Goal: Task Accomplishment & Management: Use online tool/utility

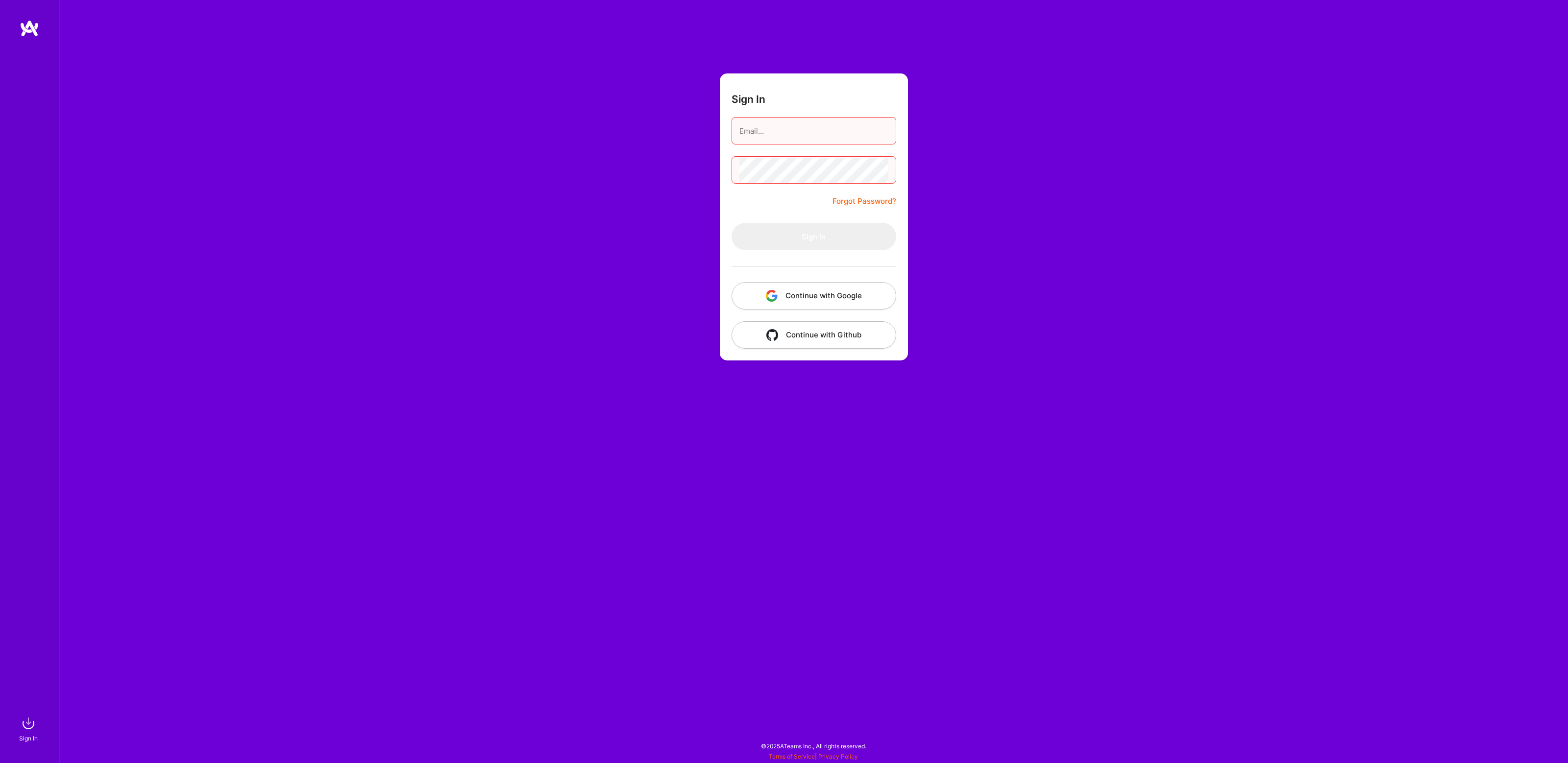
click at [796, 301] on button "Continue with Google" at bounding box center [814, 296] width 164 height 27
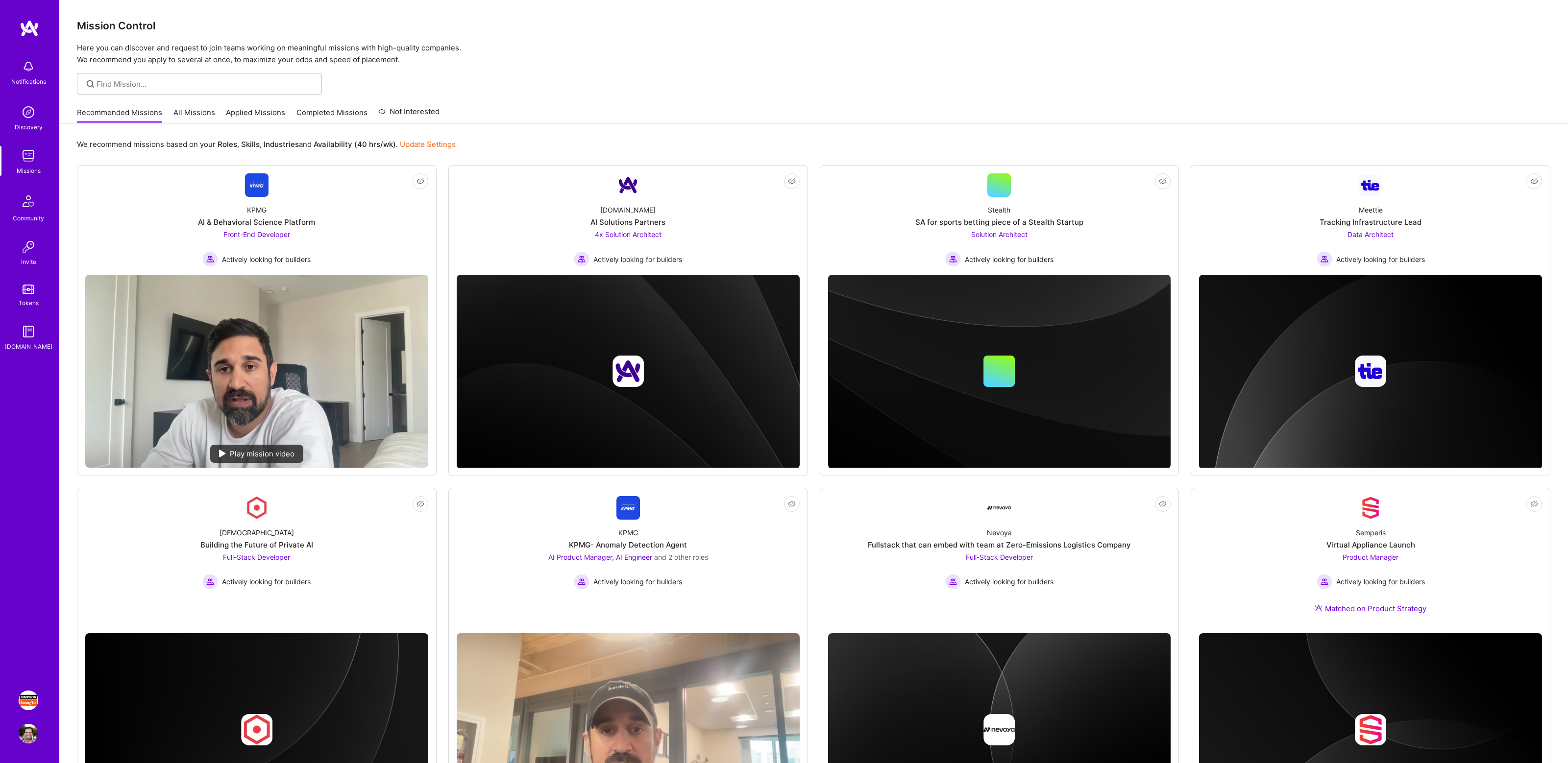
click at [32, 706] on img at bounding box center [29, 700] width 19 height 19
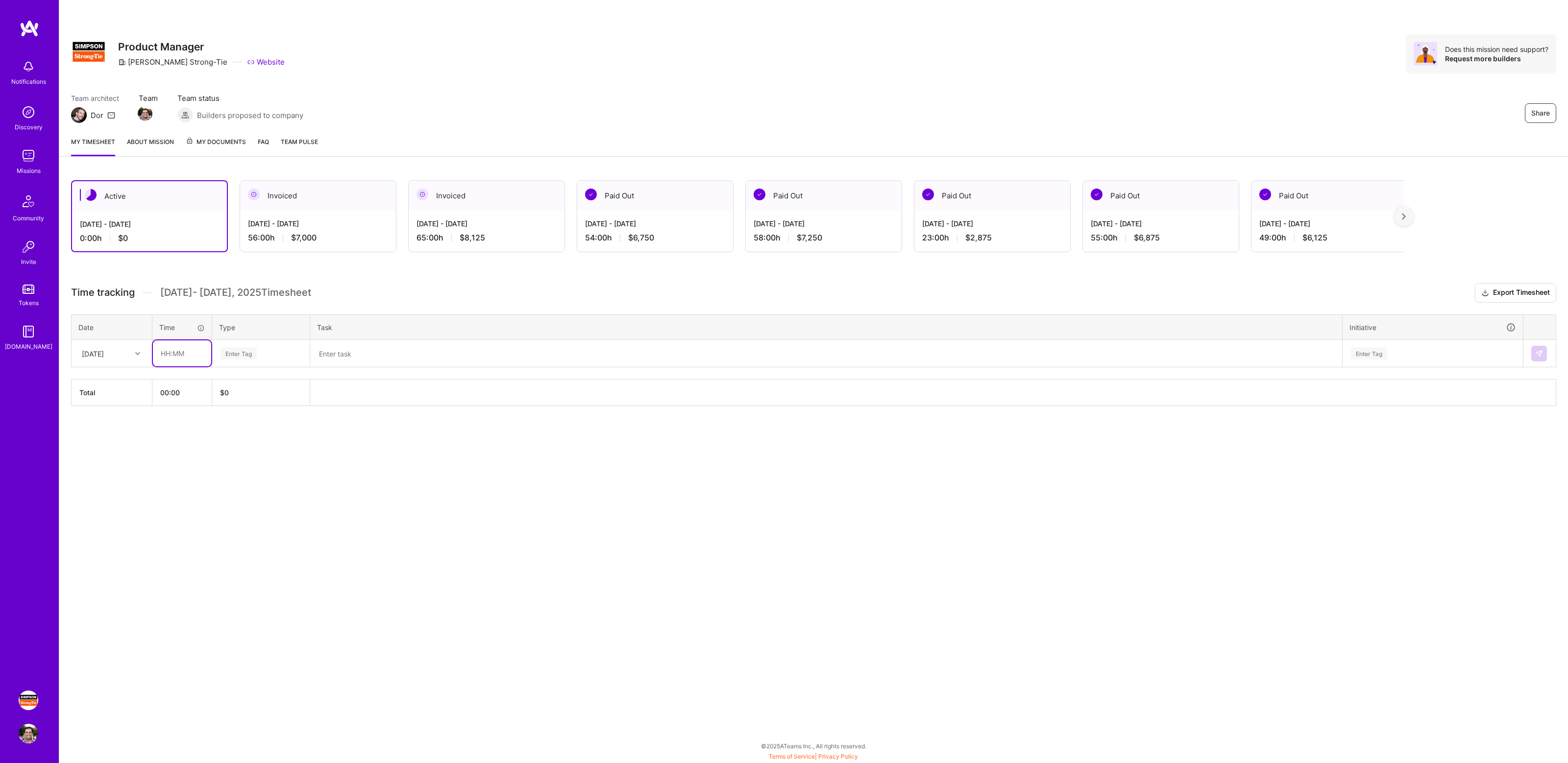
click at [173, 355] on input "text" at bounding box center [182, 353] width 58 height 26
type input "01:00"
type input "mana"
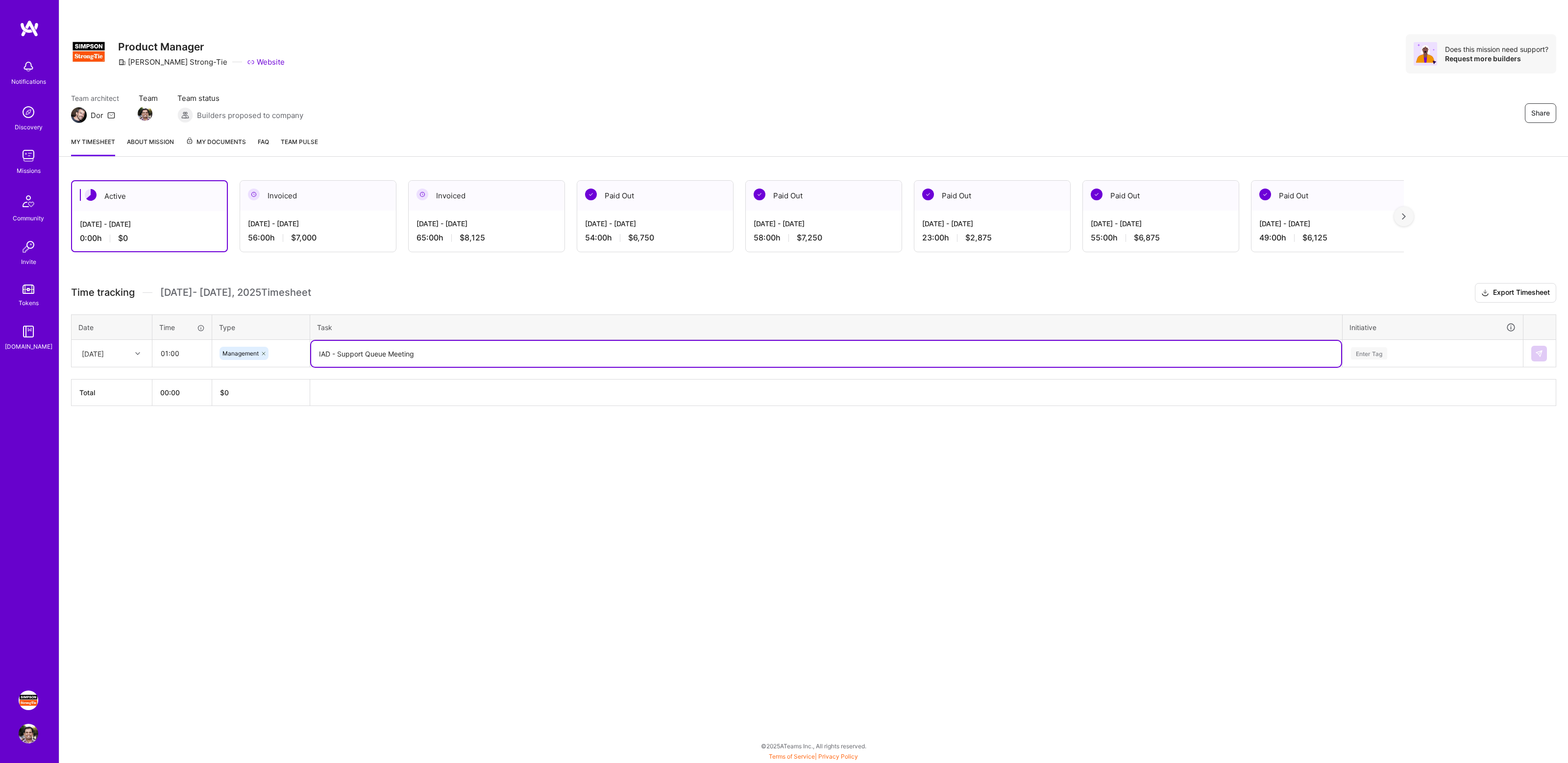
type textarea "IAD - Support Queue Meeting"
click at [1391, 351] on div "Enter Tag" at bounding box center [1433, 354] width 166 height 12
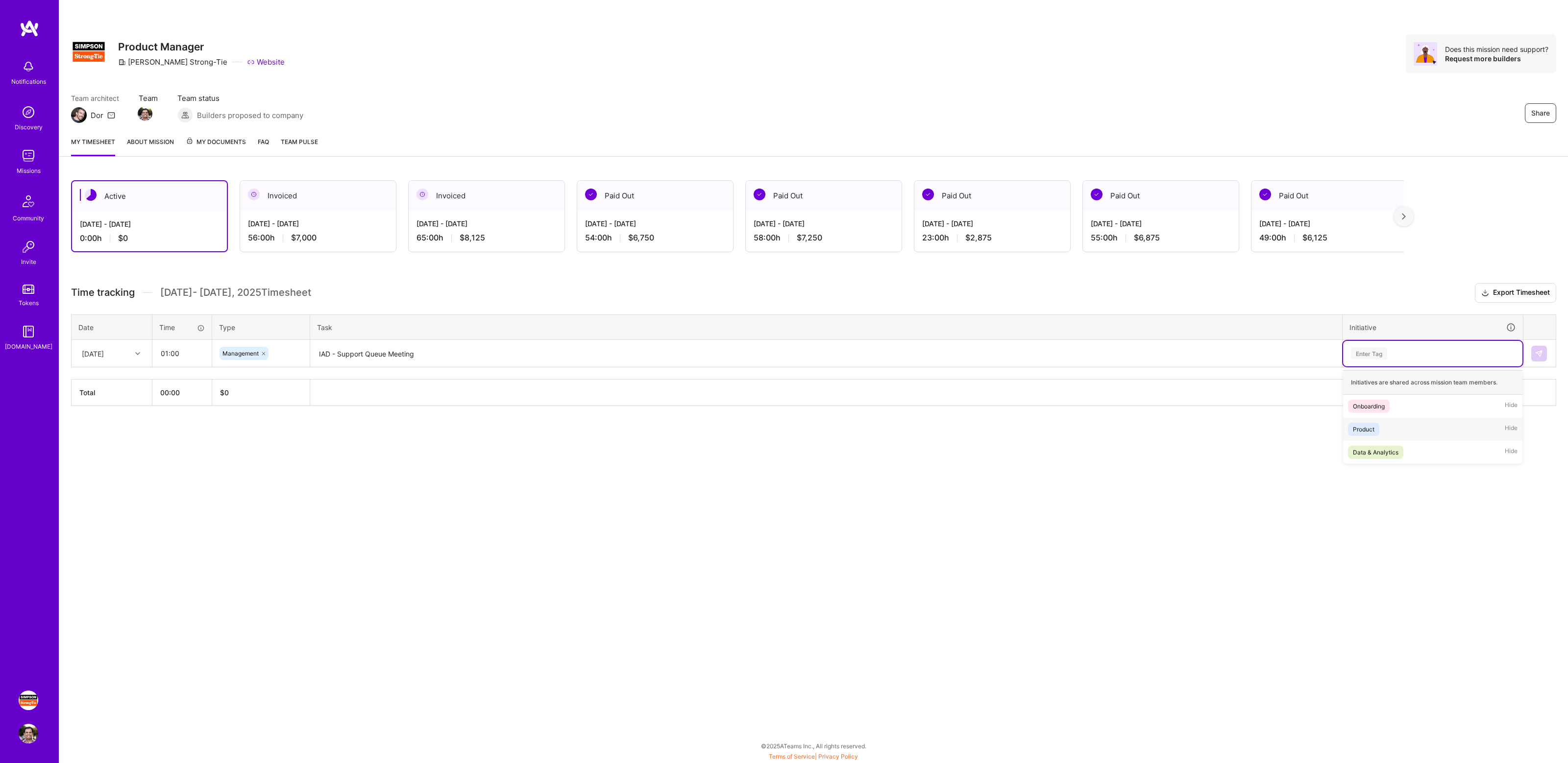
click at [1365, 433] on div "Product" at bounding box center [1363, 429] width 21 height 10
click at [1536, 350] on img at bounding box center [1539, 354] width 8 height 8
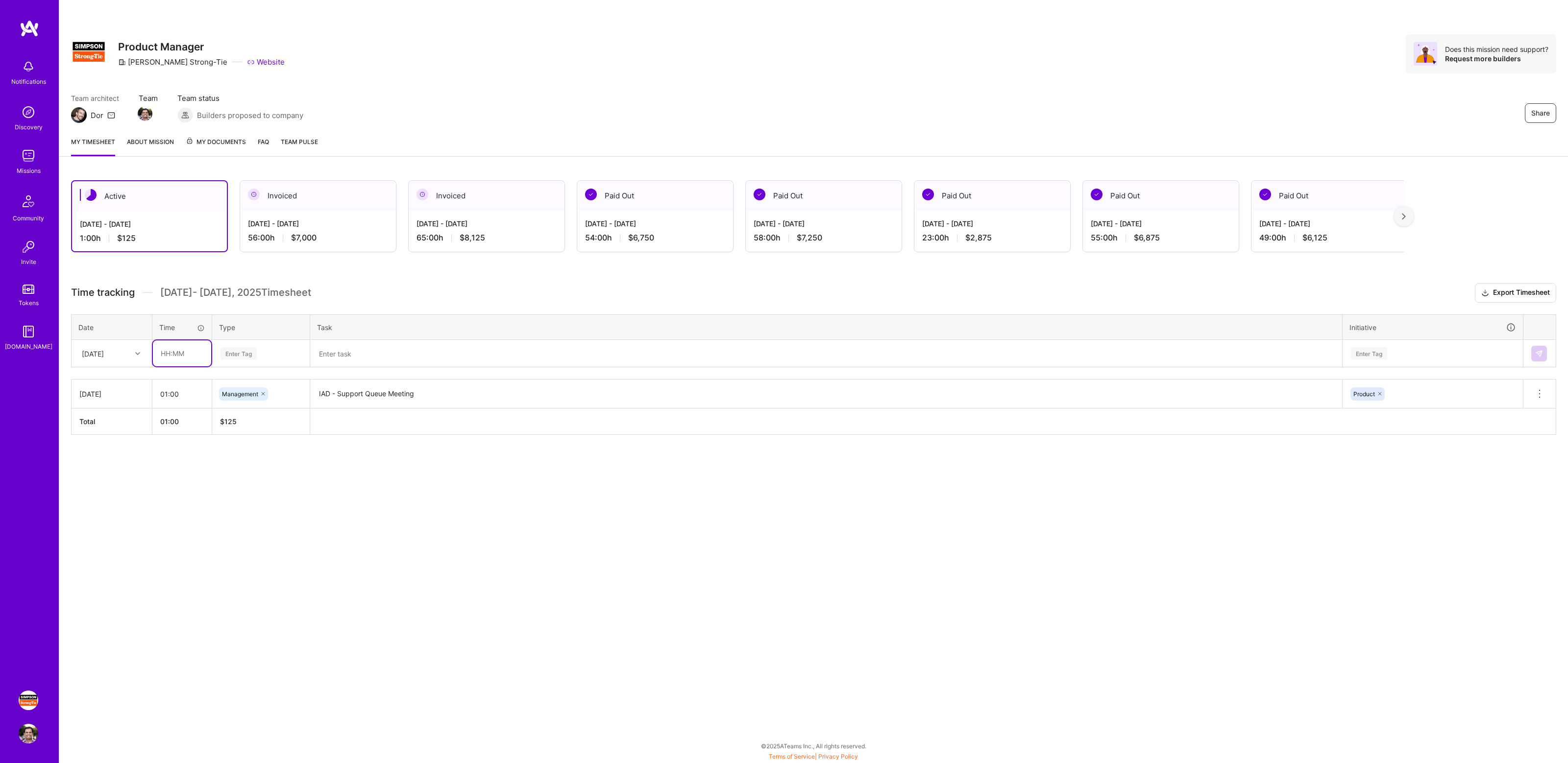
click at [175, 353] on input "text" at bounding box center [182, 353] width 58 height 26
type input "01:00"
type input "mana"
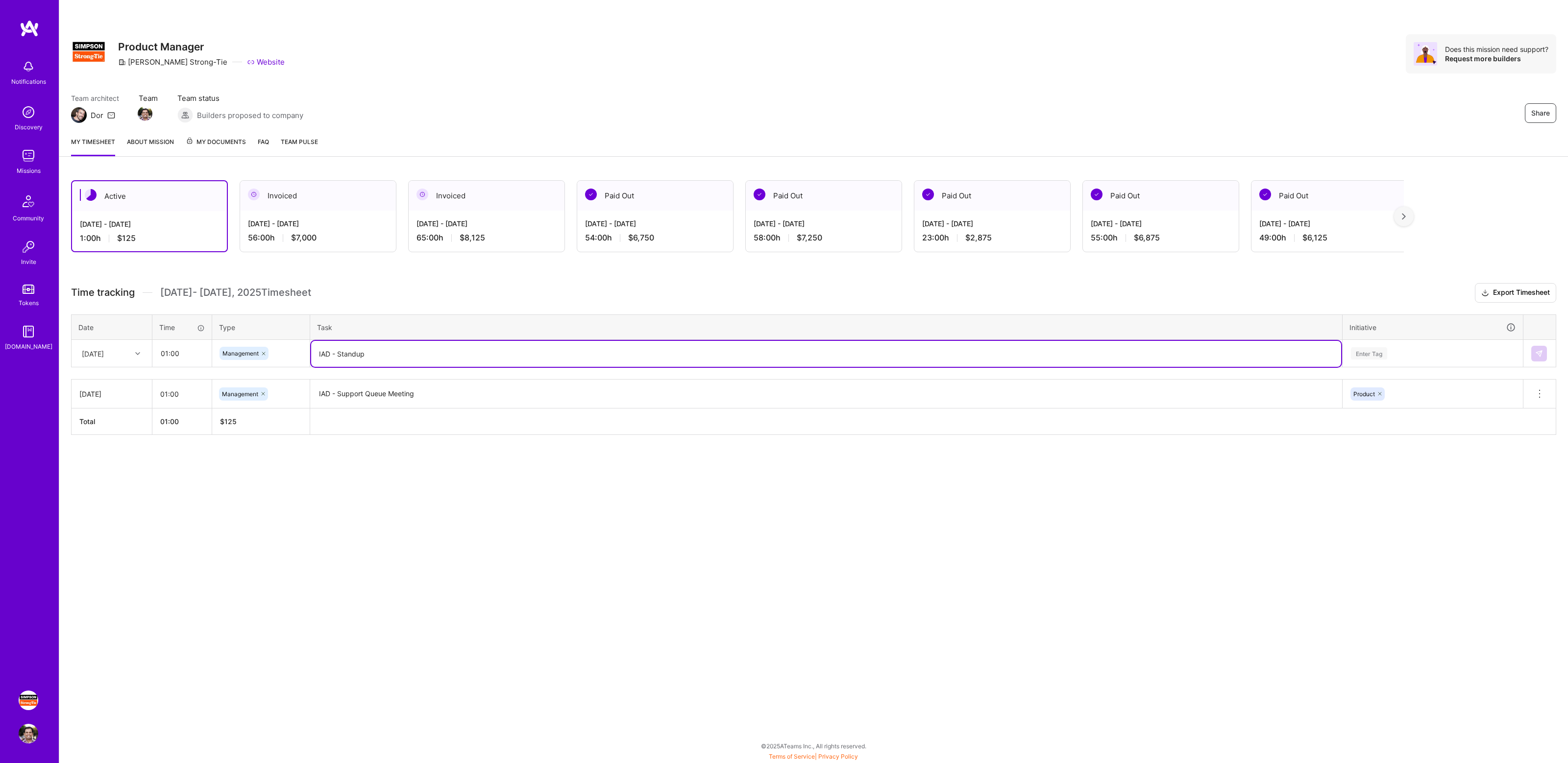
type textarea "IAD - Standup"
click at [1413, 349] on div "Enter Tag" at bounding box center [1433, 354] width 166 height 12
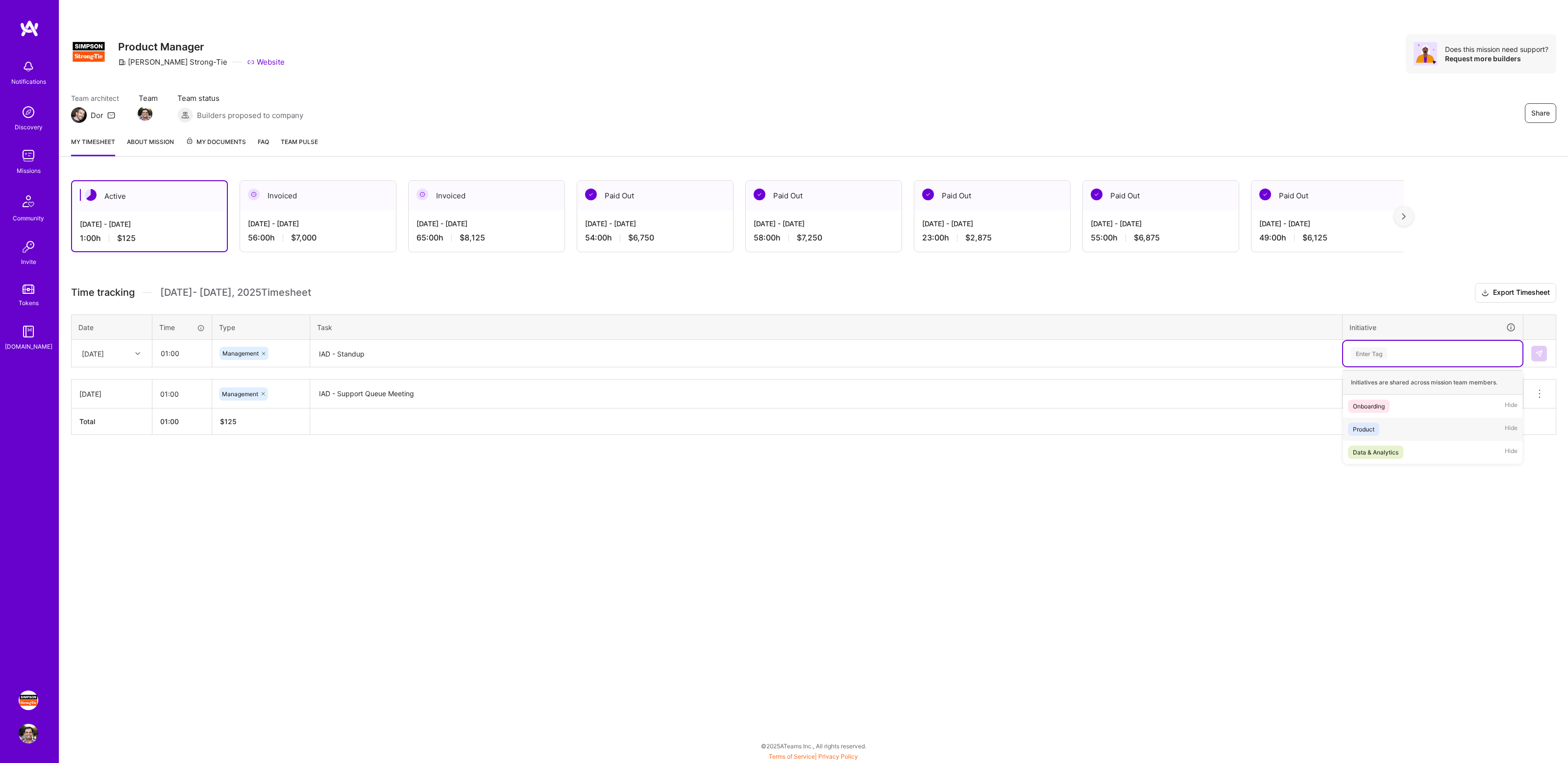
click at [1373, 433] on div "Product" at bounding box center [1363, 429] width 21 height 10
click at [1533, 354] on button at bounding box center [1539, 354] width 16 height 16
click at [745, 279] on div "Active [DATE] - [DATE] 2:00 h $250 Invoiced [DATE] - [DATE] 56:00 h $7,000 Invo…" at bounding box center [813, 345] width 1509 height 353
click at [686, 277] on div "Active [DATE] - [DATE] 2:00 h $250 Invoiced [DATE] - [DATE] 56:00 h $7,000 Invo…" at bounding box center [813, 345] width 1509 height 353
click at [649, 274] on div "Active [DATE] - [DATE] 2:00 h $250 Invoiced [DATE] - [DATE] 56:00 h $7,000 Invo…" at bounding box center [813, 345] width 1509 height 353
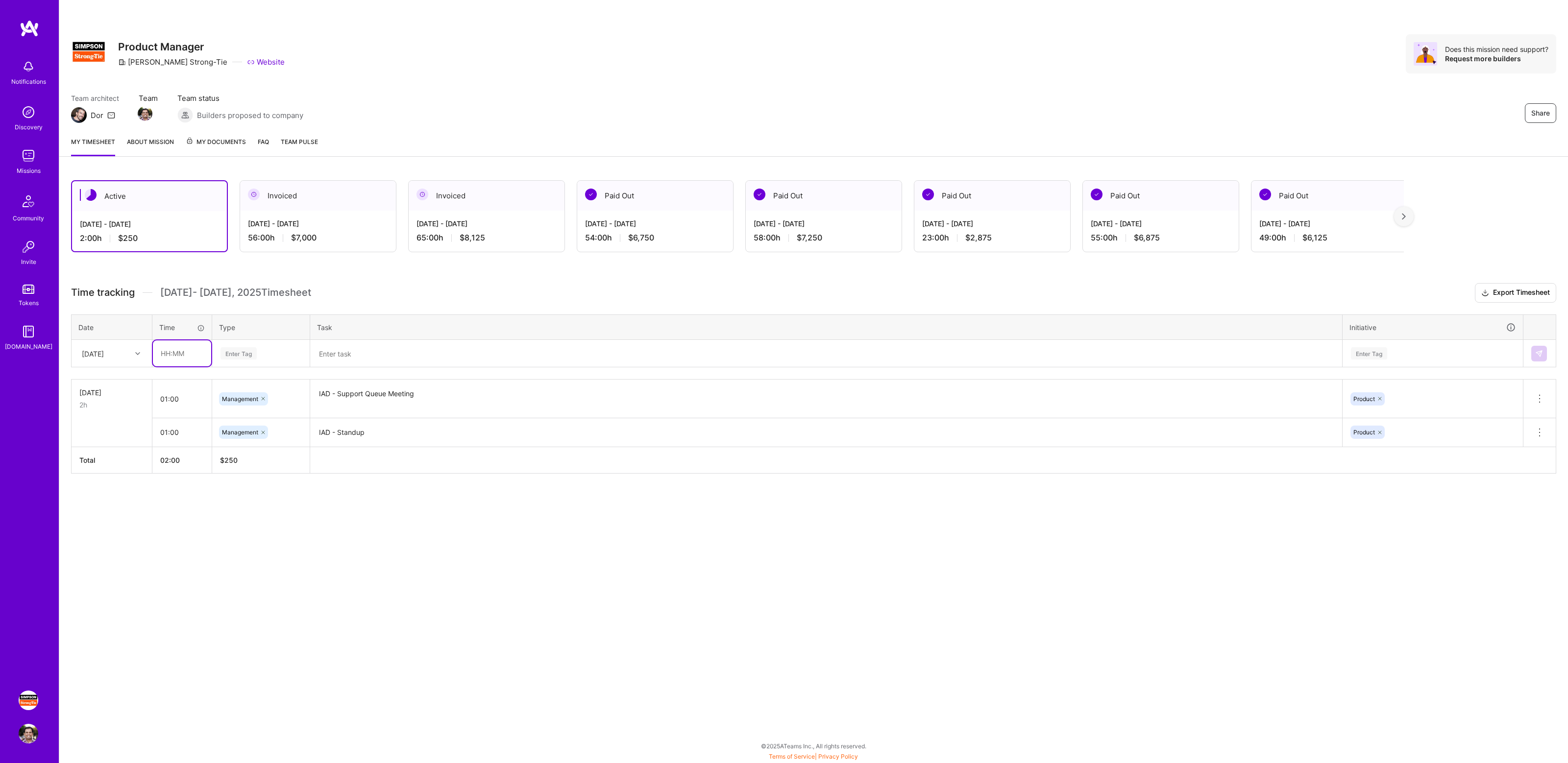
click at [173, 355] on input "text" at bounding box center [182, 353] width 58 height 26
type input "01:00"
type input "manage"
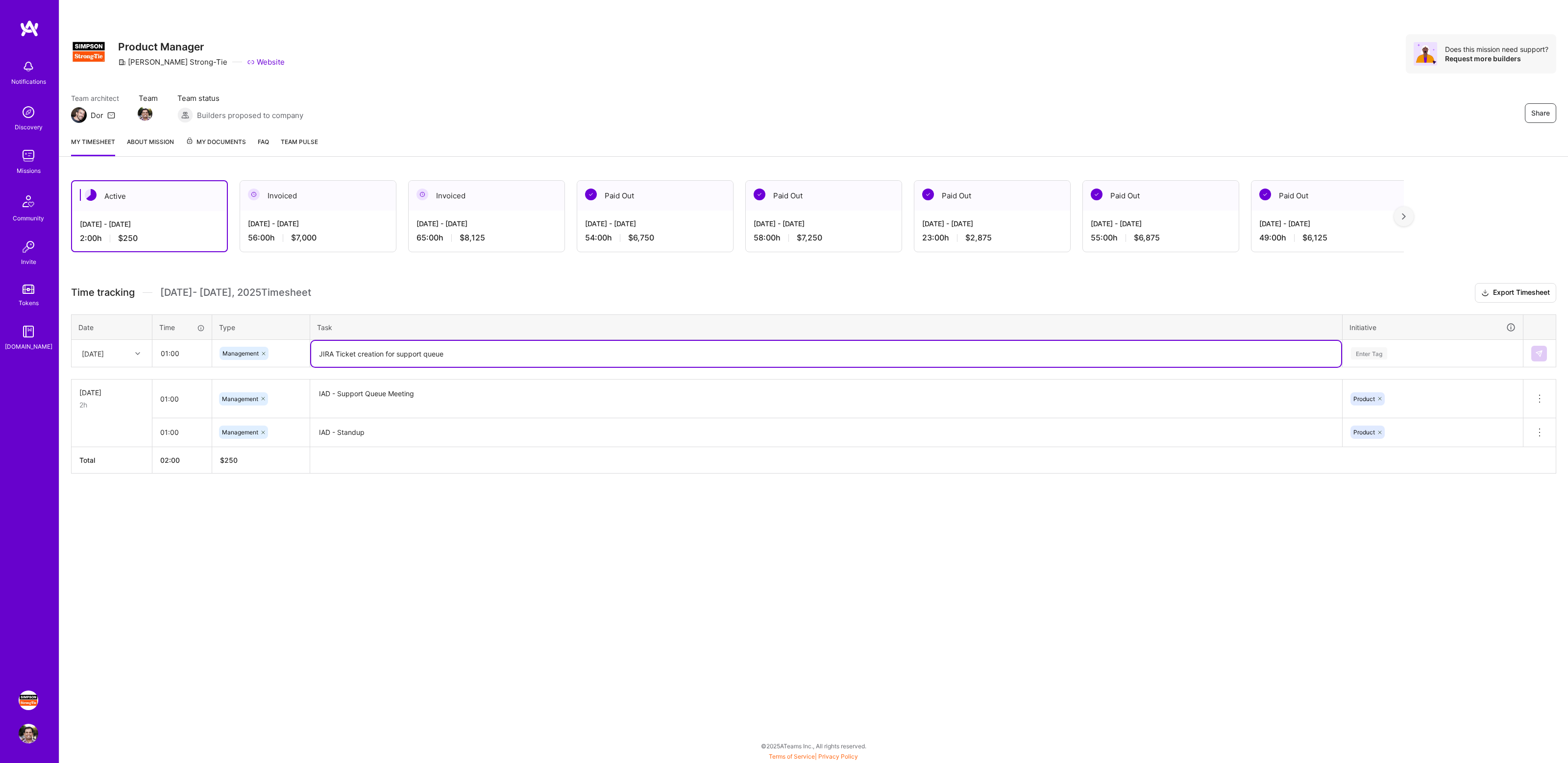
type textarea "JIRA Ticket creation for support queue"
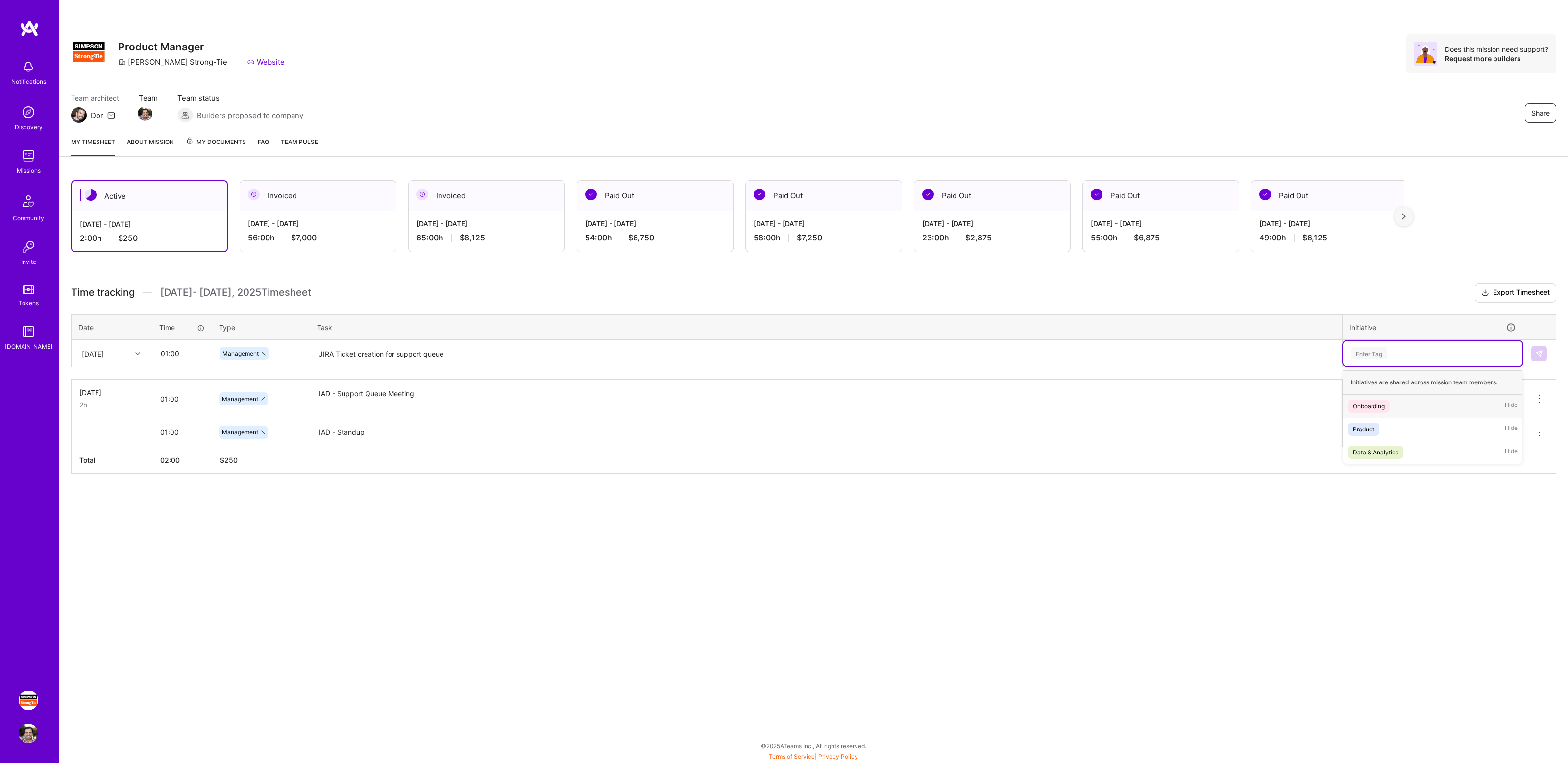
click at [1456, 357] on div "Enter Tag" at bounding box center [1433, 354] width 166 height 12
click at [1391, 438] on div "Product Hide" at bounding box center [1433, 430] width 180 height 23
click at [1547, 349] on div at bounding box center [1539, 354] width 16 height 16
click at [1537, 351] on img at bounding box center [1539, 354] width 8 height 8
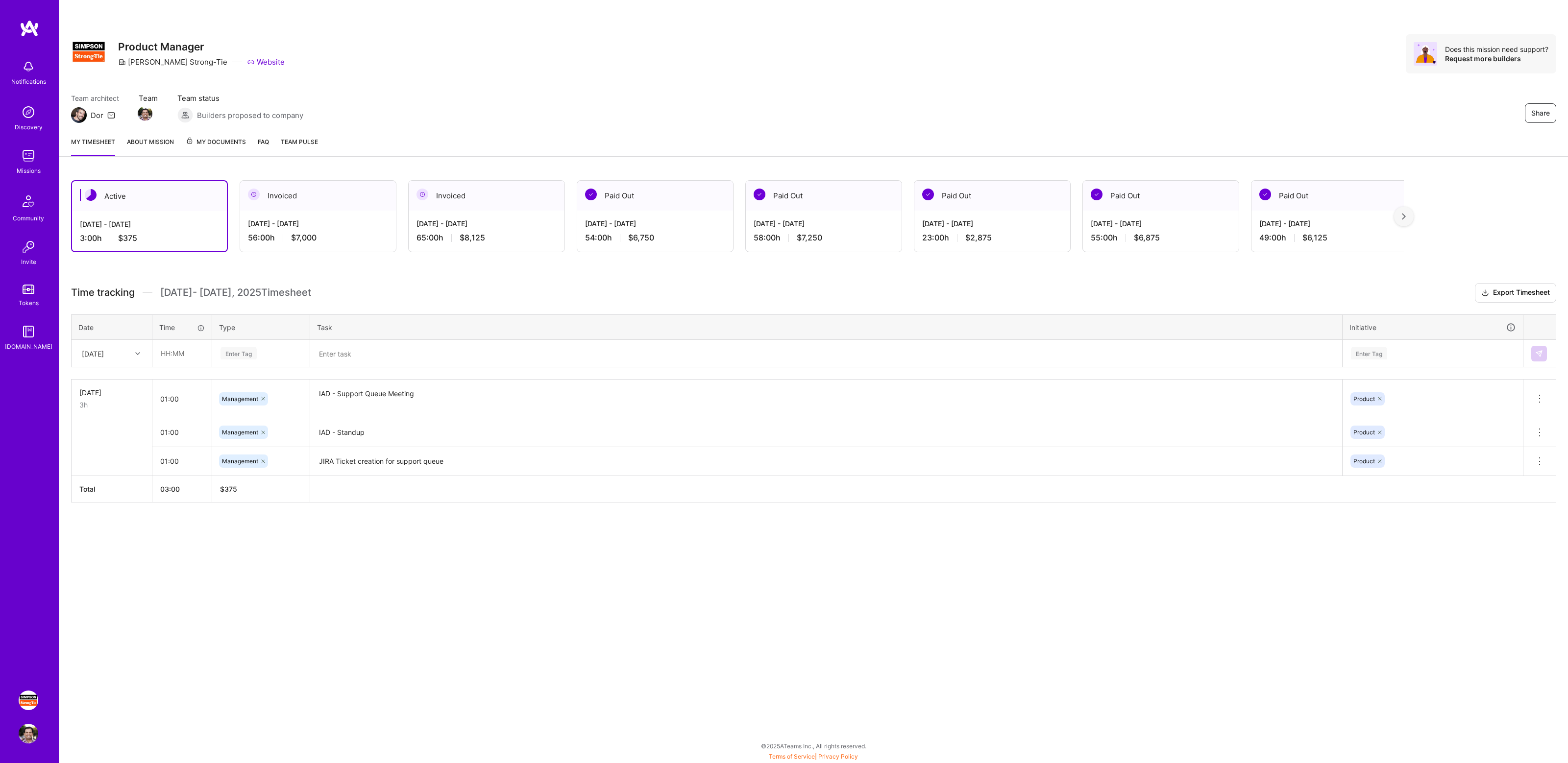
click at [534, 288] on h3 "Time tracking [DATE] - [DATE] Timesheet Export Timesheet" at bounding box center [814, 293] width 1485 height 19
click at [898, 146] on div "My timesheet About Mission My Documents FAQ Team Pulse" at bounding box center [813, 143] width 1509 height 28
click at [994, 97] on div "Team architect Dor Team Team status Builders proposed to company Share" at bounding box center [814, 108] width 1485 height 30
click at [766, 277] on div "Active [DATE] - [DATE] 3:00 h $375 Invoiced [DATE] - [DATE] 56:00 h $7,000 Invo…" at bounding box center [813, 360] width 1509 height 382
click at [1099, 66] on div "Share Product Manager [PERSON_NAME]-Tie Website Does this mission need support?…" at bounding box center [814, 54] width 1485 height 39
